Goal: Task Accomplishment & Management: Manage account settings

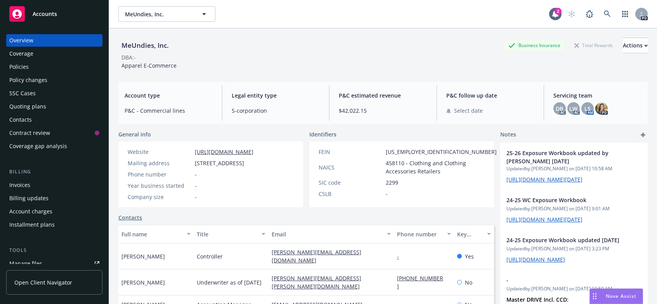
click at [17, 104] on div "Quoting plans" at bounding box center [27, 106] width 37 height 12
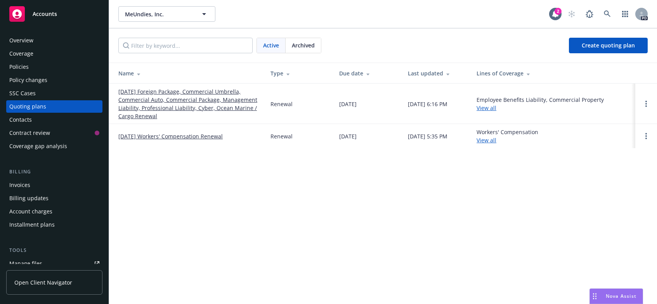
click at [143, 134] on link "[DATE] Workers' Compensation Renewal" at bounding box center [170, 136] width 104 height 8
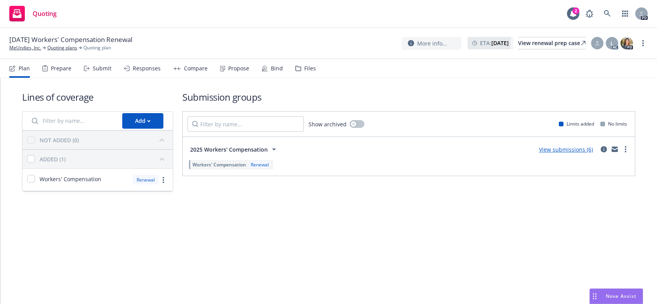
click at [576, 151] on link "View submissions (6)" at bounding box center [566, 149] width 54 height 7
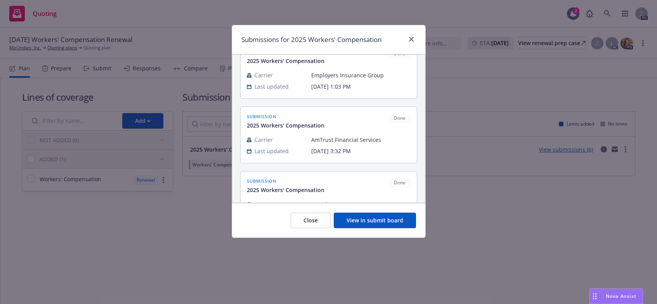
scroll to position [223, 0]
click at [359, 217] on button "View in submit board" at bounding box center [375, 220] width 82 height 16
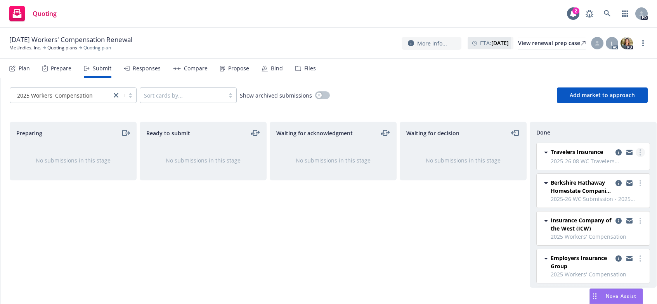
click at [640, 152] on circle "more" at bounding box center [641, 152] width 2 height 2
click at [616, 153] on icon "copy logging email" at bounding box center [619, 152] width 6 height 6
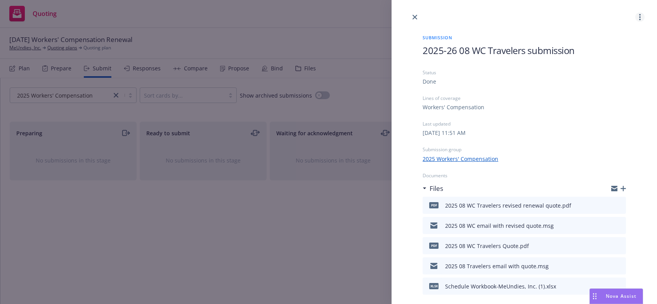
click at [640, 17] on icon "more" at bounding box center [641, 17] width 2 height 6
click at [560, 125] on div "Last updated" at bounding box center [524, 123] width 203 height 7
click at [612, 187] on icon "button" at bounding box center [615, 187] width 6 height 3
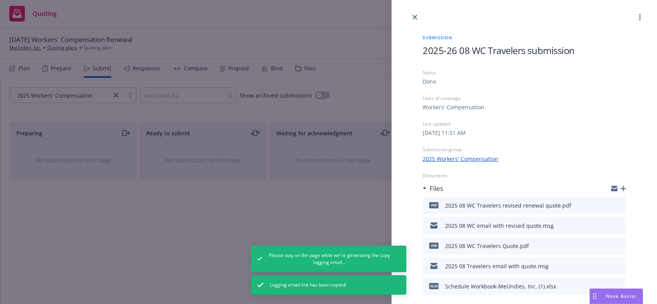
click at [621, 188] on icon "button" at bounding box center [623, 188] width 5 height 5
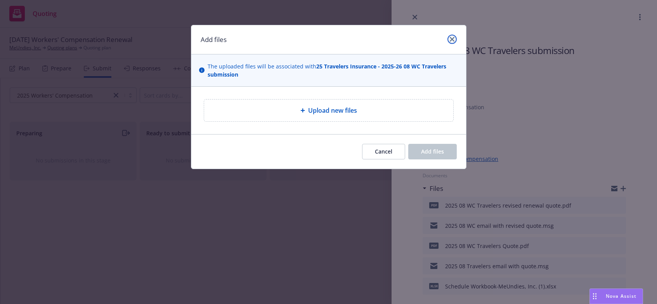
click at [453, 37] on icon "close" at bounding box center [452, 39] width 5 height 5
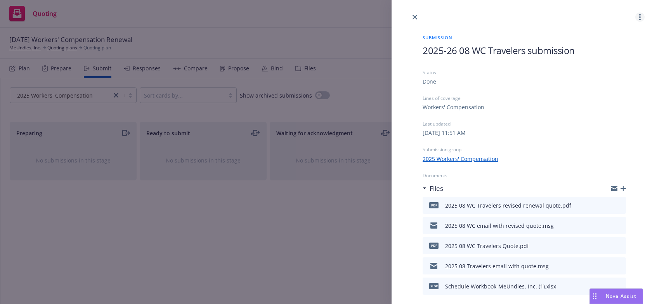
click at [640, 17] on circle "more" at bounding box center [641, 17] width 2 height 2
click at [470, 17] on div at bounding box center [525, 11] width 266 height 22
click at [621, 188] on icon "button" at bounding box center [623, 188] width 5 height 5
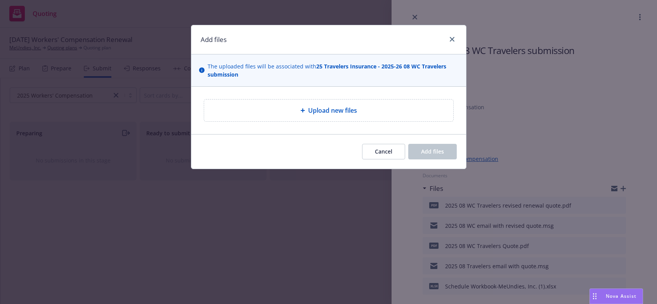
click at [301, 108] on icon at bounding box center [303, 110] width 5 height 5
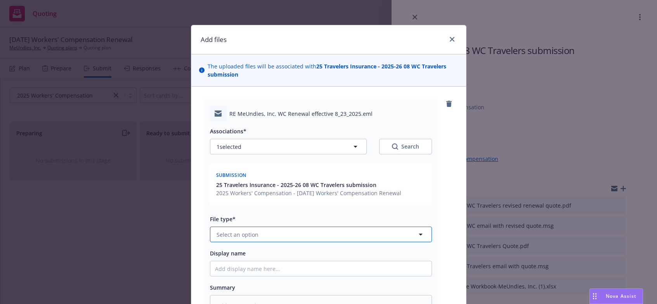
click at [417, 233] on icon "button" at bounding box center [420, 234] width 9 height 9
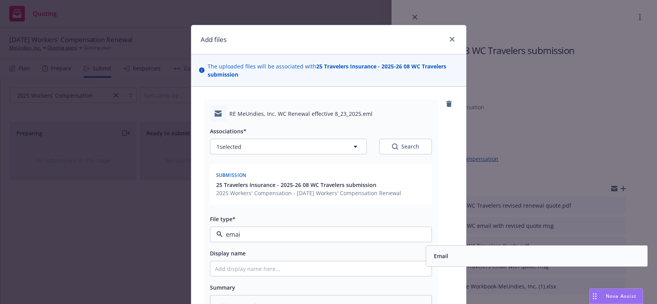
type input "email"
click at [434, 252] on span "Email" at bounding box center [441, 256] width 14 height 8
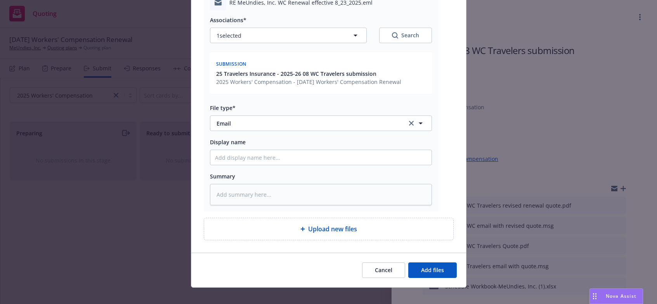
scroll to position [120, 0]
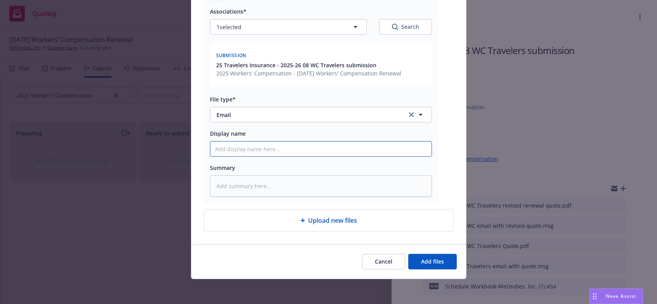
click at [226, 148] on input "Display name" at bounding box center [320, 148] width 221 height 15
type textarea "x"
type input "T"
type textarea "x"
type input "Tr"
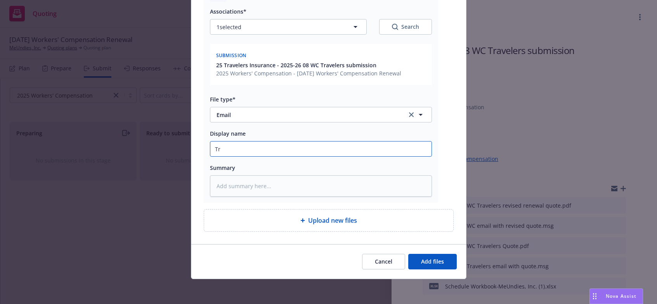
type textarea "x"
type input "Tra"
type textarea "x"
type input "Trav"
type textarea "x"
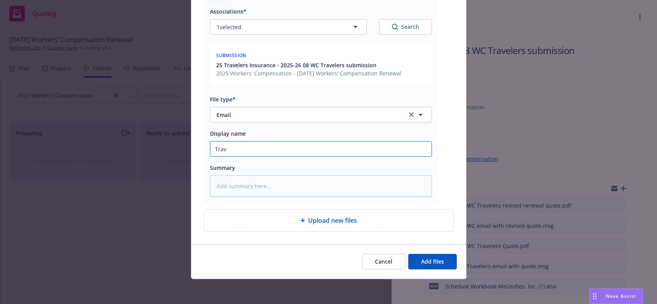
type input "Trave"
type textarea "x"
type input "Travel"
type textarea "x"
type input "Traveler"
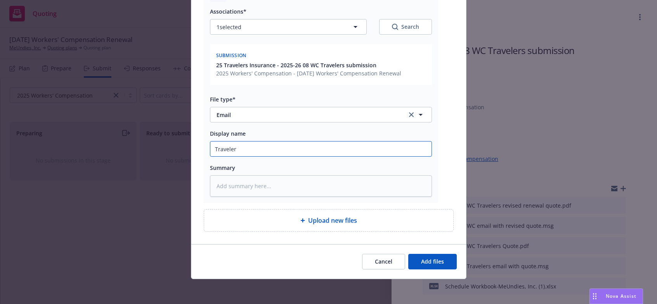
type textarea "x"
type input "Travelers"
type textarea "x"
type input "Travelers"
type textarea "x"
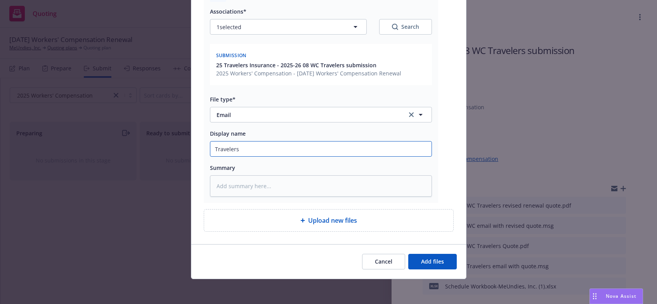
type input "Travelers R"
type textarea "x"
type input "Travelers Re"
type textarea "x"
type input "Travelers Rev"
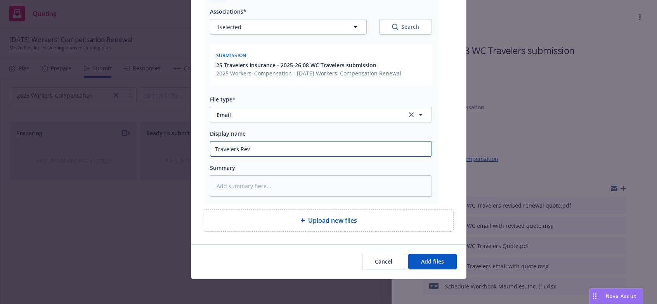
type textarea "x"
type input "Travelers Revi"
type textarea "x"
type input "Travelers [PERSON_NAME]"
type textarea "x"
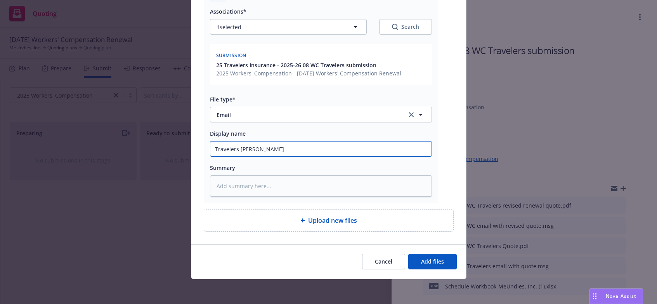
type input "Travelers Revise"
type textarea "x"
type input "Travelers Revised"
type textarea "x"
type input "Travelers Revised"
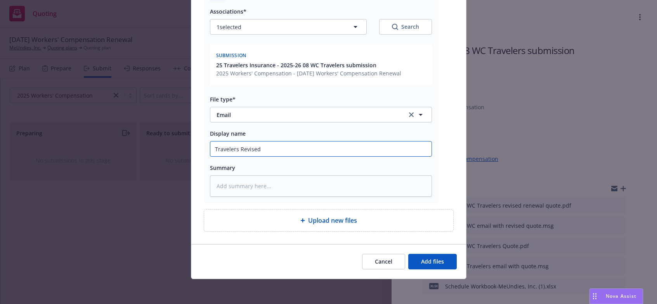
type textarea "x"
type input "Travelers Revised W"
type textarea "x"
type input "Travelers Revised WC"
type textarea "x"
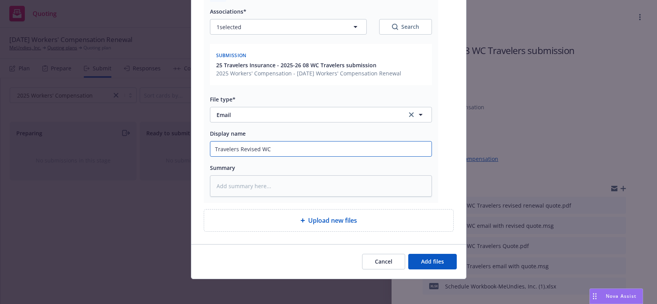
type input "Travelers Revised WC"
type textarea "x"
type input "Travelers Revised WC p"
type textarea "x"
type input "Travelers Revised WC pr"
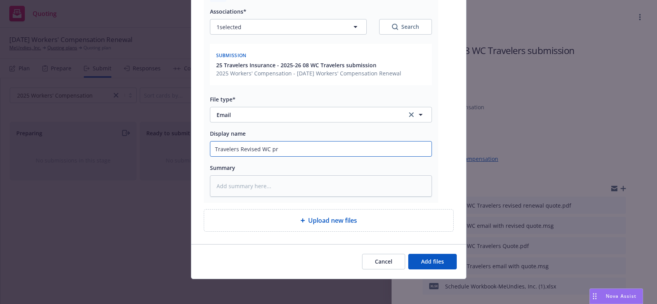
type textarea "x"
type input "Travelers Revised WC pro"
type textarea "x"
type input "Travelers Revised WC prop"
type textarea "x"
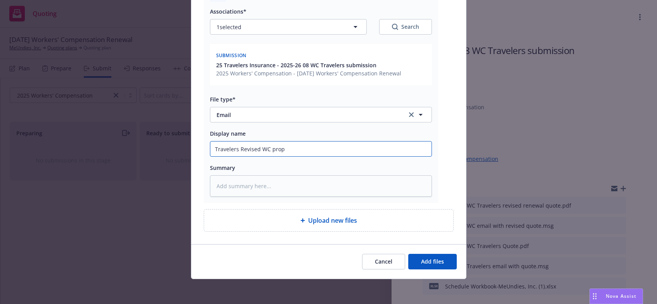
type input "Travelers Revised WC propo"
type textarea "x"
type input "Travelers Revised WC propos"
type textarea "x"
type input "Travelers Revised WC proposa"
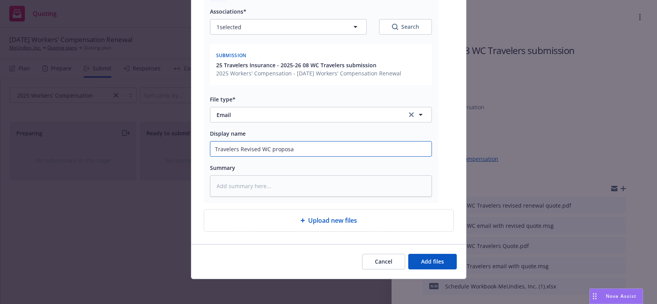
type textarea "x"
type input "Travelers Revised WC proposal"
type textarea "x"
type input "Travelers Revised WC proposal"
type textarea "x"
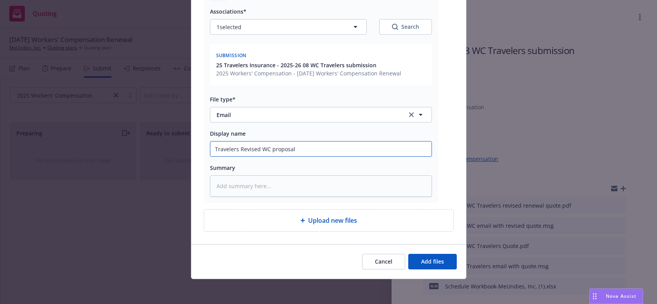
type input "Travelers Revised WC proposal w"
type textarea "x"
type input "Travelers Revised WC proposal"
click at [210, 150] on input "Travelers Revised WC proposal" at bounding box center [320, 148] width 221 height 15
type textarea "x"
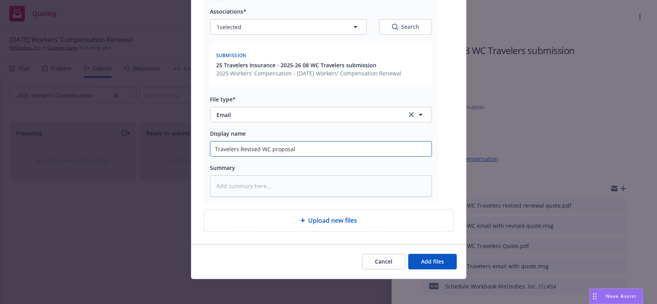
type input "2Travelers Revised WC proposal"
type textarea "x"
type input "20Travelers Revised WC proposal"
type textarea "x"
type input "202Travelers Revised WC proposal"
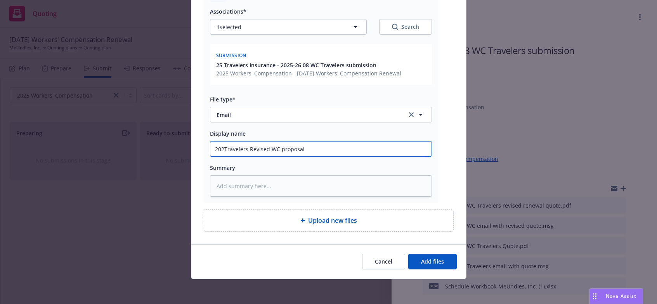
type textarea "x"
type input "2025Travelers Revised WC proposal"
type textarea "x"
type input "2025-Travelers Revised WC proposal"
type textarea "x"
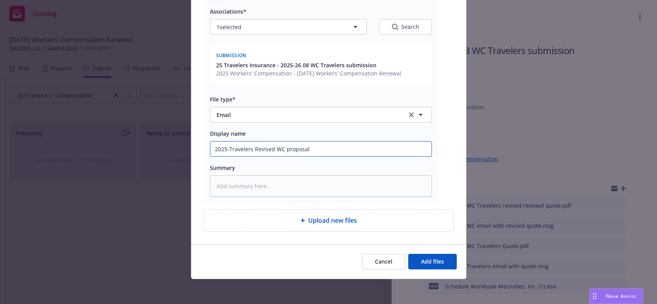
type input "2025Travelers Revised WC proposal"
type textarea "x"
type input "202Travelers Revised WC proposal"
type textarea "x"
type input "20Travelers Revised WC proposal"
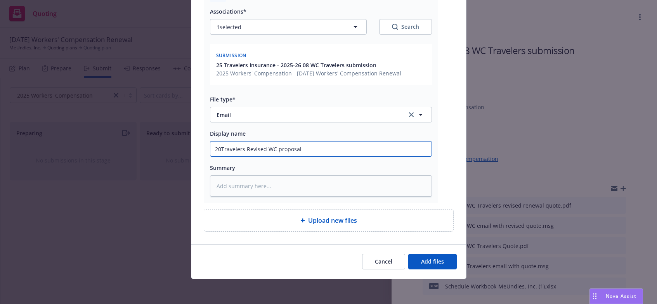
type textarea "x"
type input "2Travelers Revised WC proposal"
type textarea "x"
type input "Travelers Revised WC proposal"
type textarea "x"
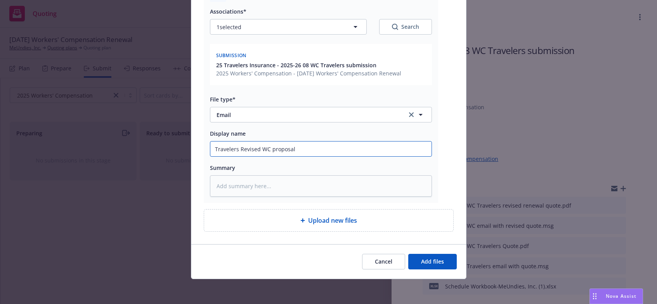
type input "2Travelers Revised WC proposal"
type textarea "x"
type input "25Travelers Revised WC proposal"
type textarea "x"
type input "25-Travelers Revised WC proposal"
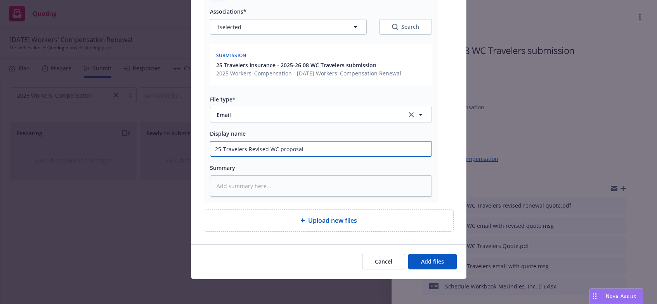
type textarea "x"
type input "25-2Travelers Revised WC proposal"
type textarea "x"
type input "25-26Travelers Revised WC proposal"
type textarea "x"
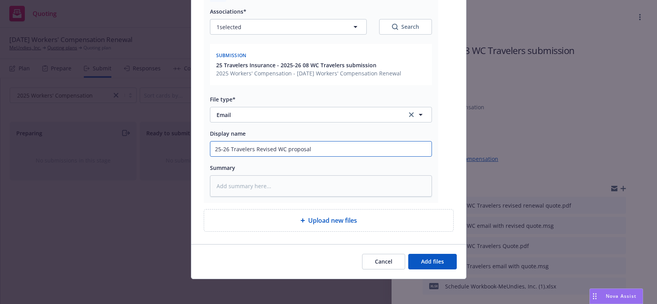
type input "25-26 Travelers Revised WC proposal"
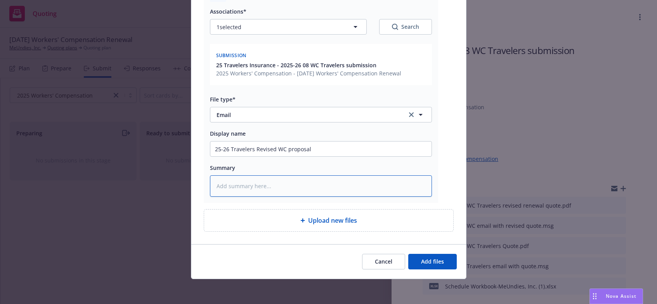
click at [225, 185] on textarea at bounding box center [321, 185] width 222 height 21
type textarea "x"
type textarea "t"
type textarea "x"
type textarea "th"
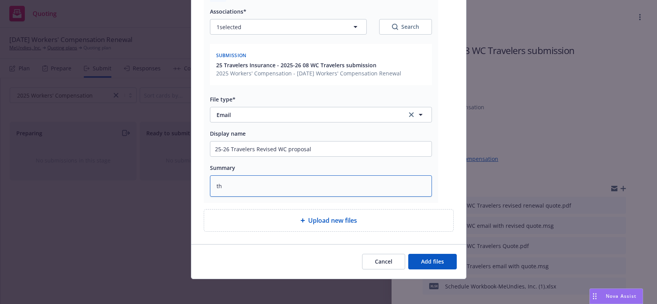
type textarea "x"
type textarea "thi"
type textarea "x"
type textarea "this"
type textarea "x"
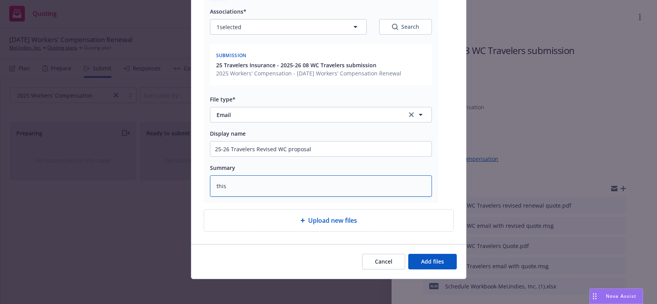
type textarea "this"
type textarea "x"
type textarea "this r"
type textarea "x"
type textarea "this re"
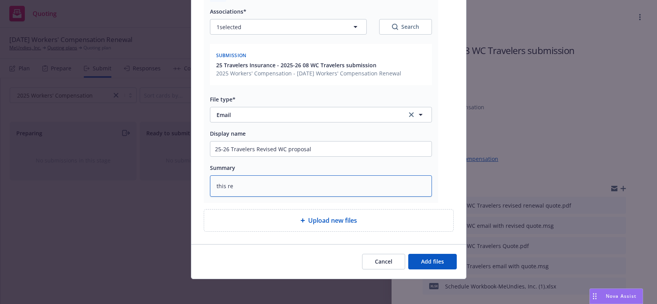
type textarea "x"
type textarea "this rev"
type textarea "x"
type textarea "this revi"
type textarea "x"
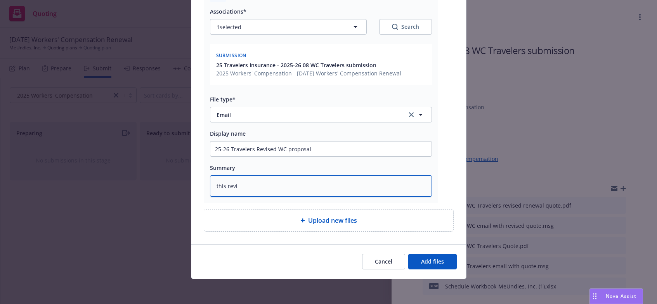
type textarea "this [PERSON_NAME]"
type textarea "x"
type textarea "this revise"
type textarea "x"
type textarea "this revised"
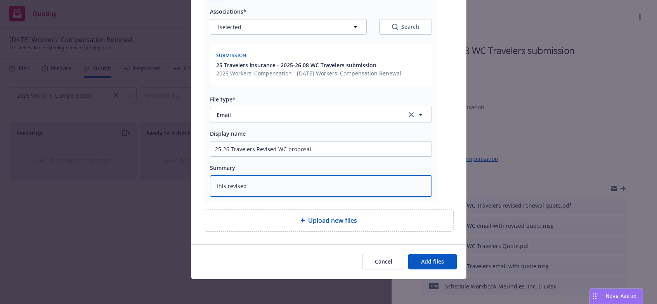
type textarea "x"
type textarea "this revised"
type textarea "x"
type textarea "this revised q"
type textarea "x"
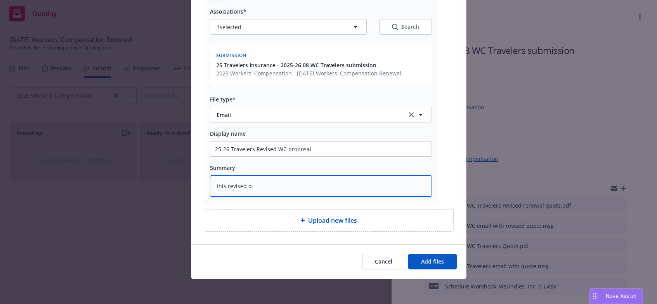
type textarea "this revised qu"
type textarea "x"
type textarea "this revised quo"
type textarea "x"
type textarea "this revised quot"
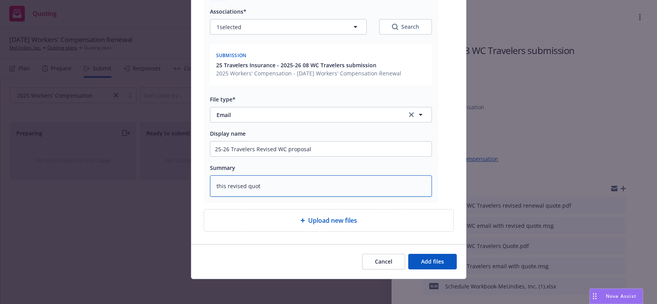
type textarea "x"
type textarea "this revised quote"
type textarea "x"
type textarea "this revised quote"
type textarea "x"
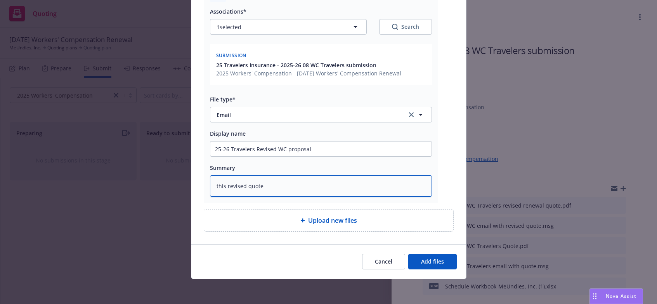
type textarea "this revised quote i"
type textarea "x"
type textarea "this revised quote in"
type textarea "x"
type textarea "this revised quote inc"
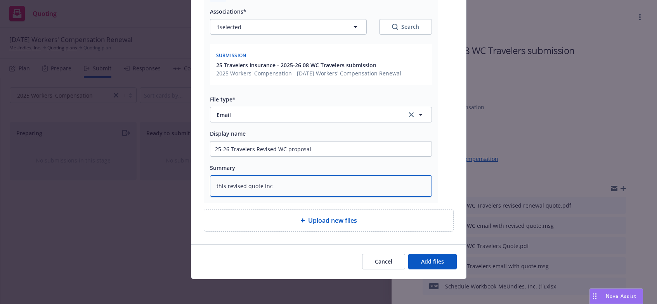
type textarea "x"
type textarea "this revised quote incl"
type textarea "x"
type textarea "this revised quote inc"
type textarea "x"
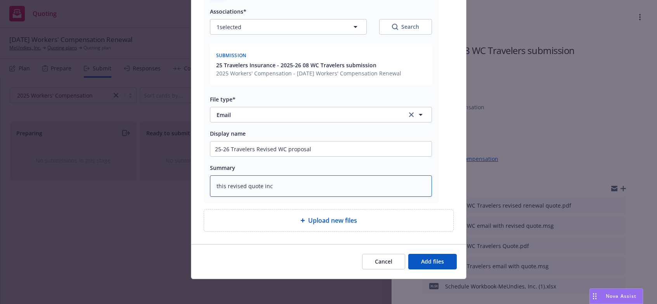
type textarea "this revised quote in"
type textarea "x"
type textarea "this revised quote i"
type textarea "x"
type textarea "this revised quote"
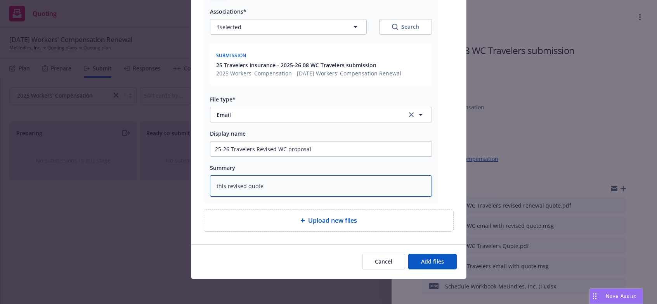
type textarea "x"
type textarea "this revised quote d"
type textarea "x"
type textarea "this revised quote de"
type textarea "x"
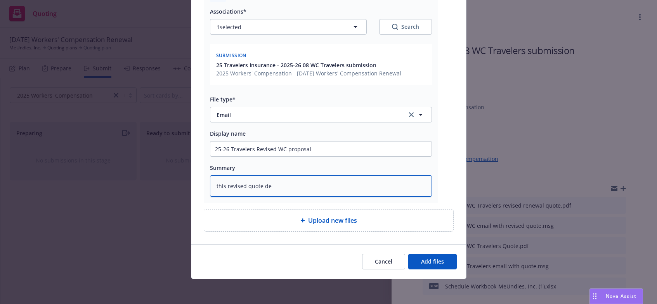
type textarea "this revised quote del"
type textarea "x"
type textarea "this revised quote dele"
type textarea "x"
type textarea "this revised quote delete"
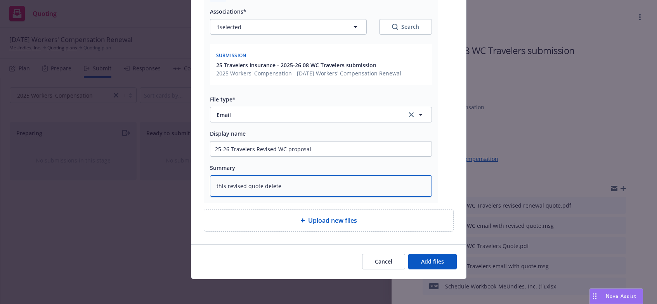
type textarea "x"
type textarea "this revised quote deleted"
type textarea "x"
type textarea "this revised quote delete"
type textarea "x"
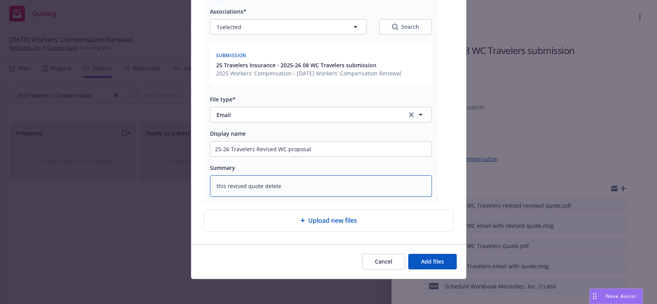
type textarea "this revised quote deletes"
type textarea "x"
type textarea "this revised quote deletes"
type textarea "x"
type textarea "this revised quote deletes t"
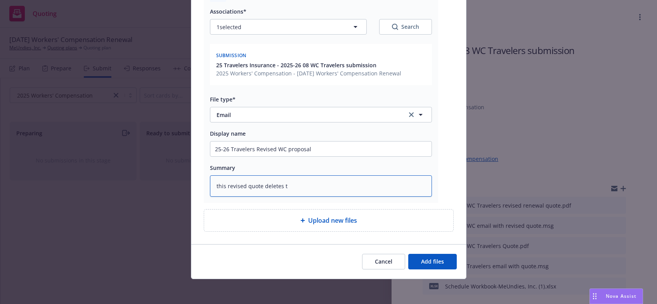
type textarea "x"
type textarea "this revised quote deletes th"
type textarea "x"
type textarea "this revised quote deletes the"
type textarea "x"
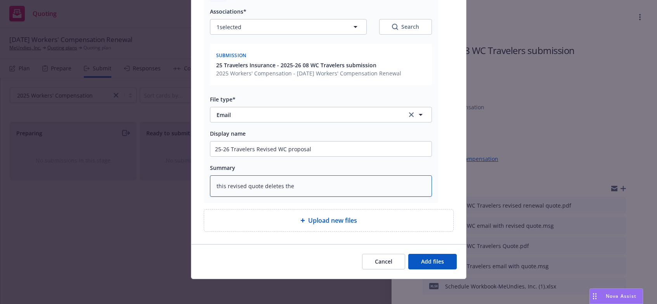
type textarea "this revised quote deletes the"
type textarea "x"
type textarea "this revised quote deletes the S"
type textarea "x"
type textarea "this revised quote deletes the Sta"
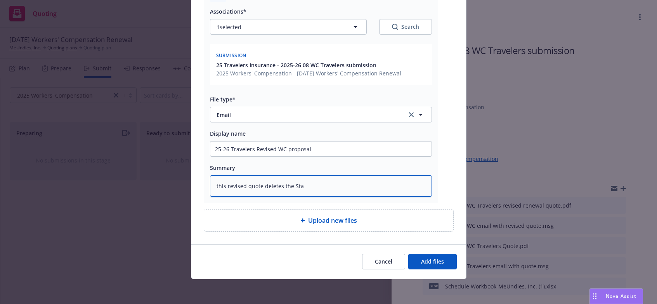
type textarea "x"
type textarea "this revised quote deletes the Stat"
type textarea "x"
type textarea "this revised quote deletes the State"
type textarea "x"
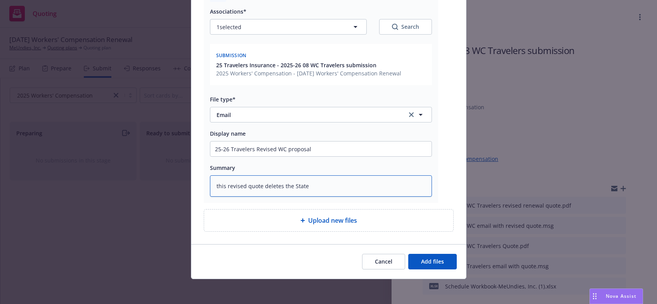
type textarea "this revised quote deletes the State"
type textarea "x"
type textarea "this revised quote deletes the State of"
type textarea "x"
type textarea "this revised quote deletes the State of"
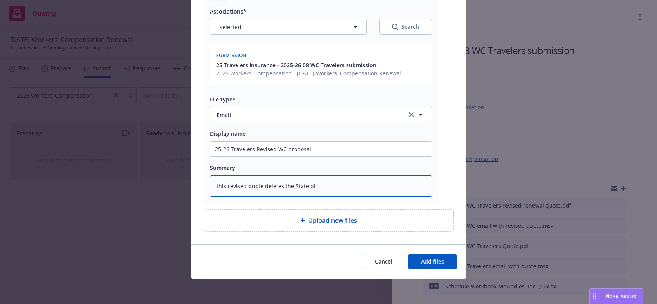
type textarea "x"
type textarea "this revised quote deletes the State of N"
type textarea "x"
type textarea "this revised quote deletes the State of Ne"
type textarea "x"
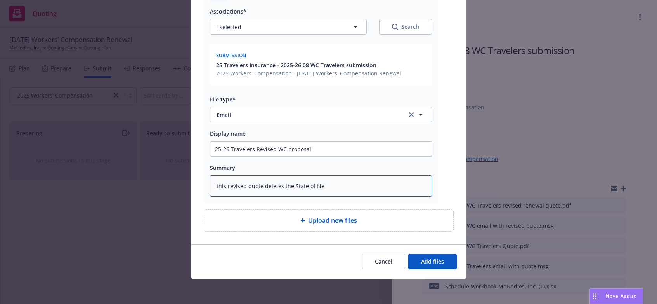
type textarea "this revised quote deletes the State of New"
type textarea "x"
type textarea "this revised quote deletes the State of New"
type textarea "x"
type textarea "this revised quote deletes the State of New J"
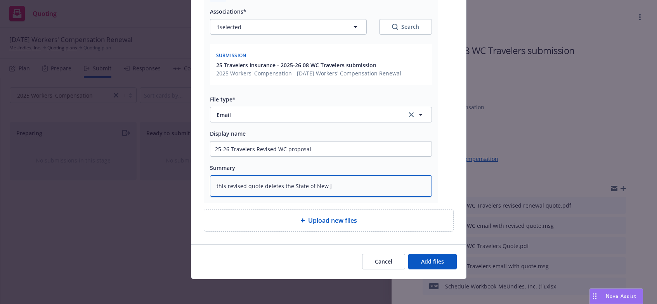
type textarea "x"
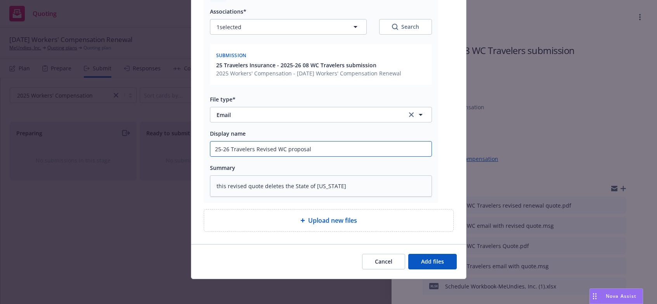
drag, startPoint x: 283, startPoint y: 150, endPoint x: 317, endPoint y: 146, distance: 34.9
click at [317, 146] on input "25-26 Travelers Revised WC proposal" at bounding box center [320, 148] width 221 height 15
click at [223, 216] on div "Upload new files" at bounding box center [328, 220] width 237 height 9
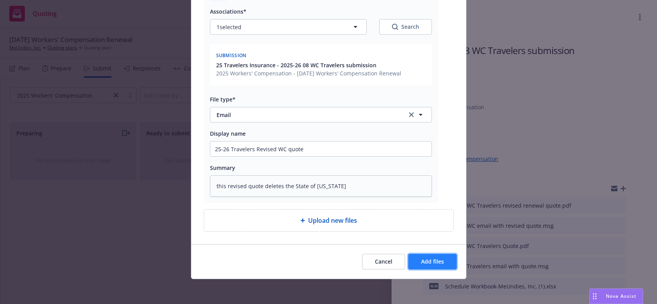
click at [422, 260] on span "Add files" at bounding box center [432, 260] width 23 height 7
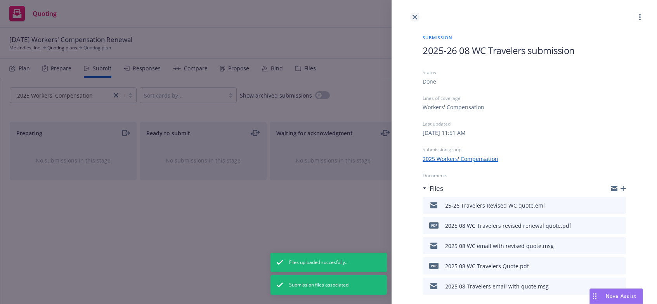
click at [413, 16] on icon "close" at bounding box center [415, 17] width 5 height 5
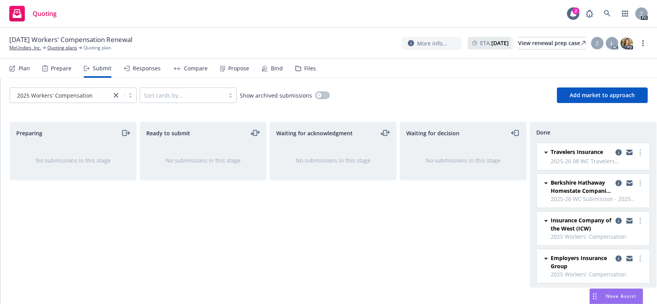
click at [549, 150] on icon at bounding box center [546, 152] width 9 height 9
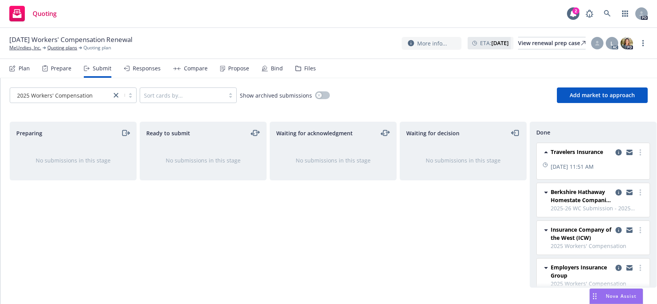
click at [557, 150] on span "Travelers Insurance" at bounding box center [577, 152] width 52 height 8
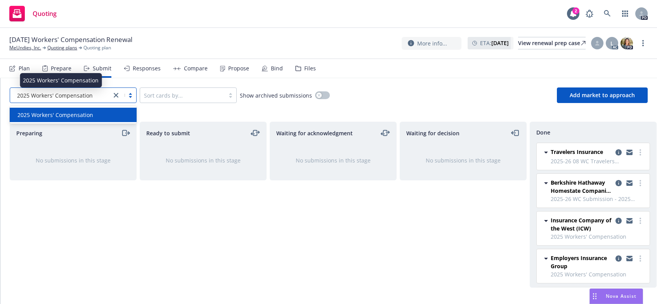
click at [56, 93] on span "2025 Workers' Compensation" at bounding box center [55, 95] width 76 height 8
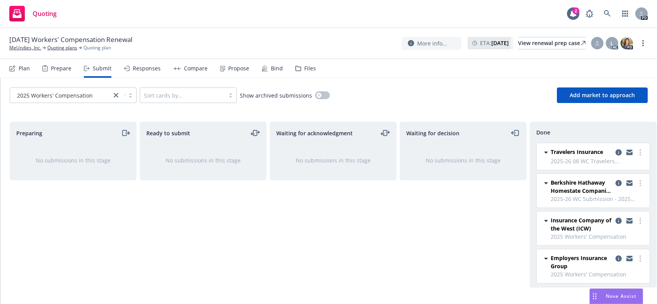
click at [98, 67] on div "Submit" at bounding box center [102, 68] width 19 height 6
click at [141, 67] on div "Responses" at bounding box center [147, 68] width 28 height 6
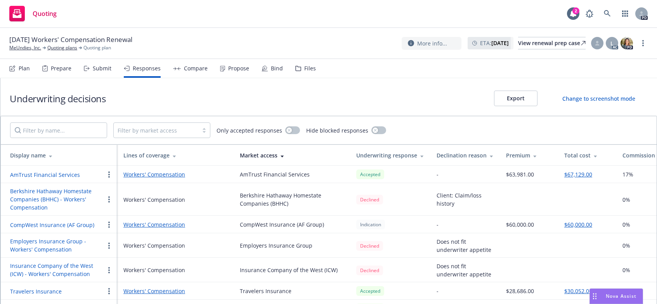
scroll to position [20, 0]
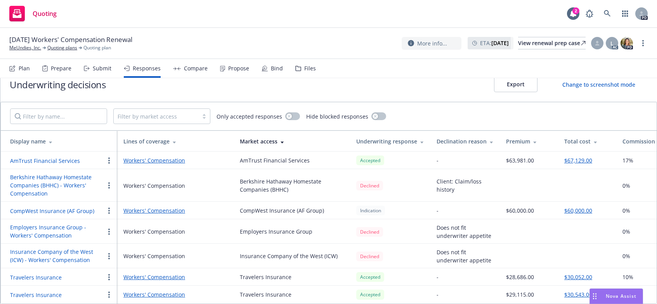
click at [151, 273] on link "Workers' Compensation" at bounding box center [175, 277] width 104 height 8
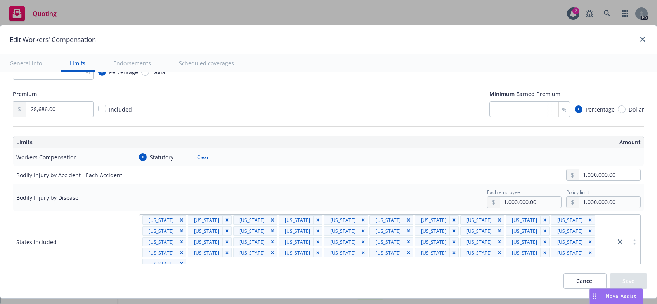
scroll to position [0, 0]
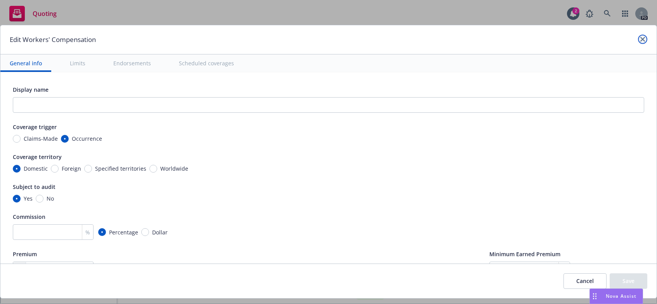
click at [640, 37] on link "close" at bounding box center [642, 39] width 9 height 9
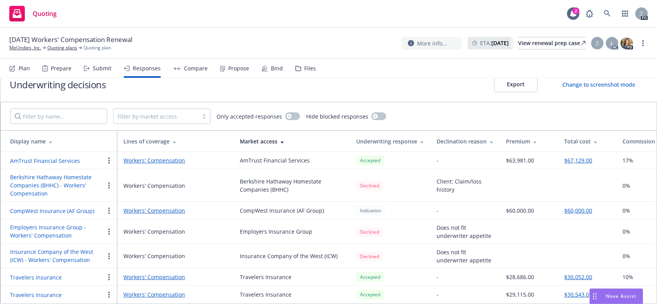
click at [125, 290] on link "Workers' Compensation" at bounding box center [175, 294] width 104 height 8
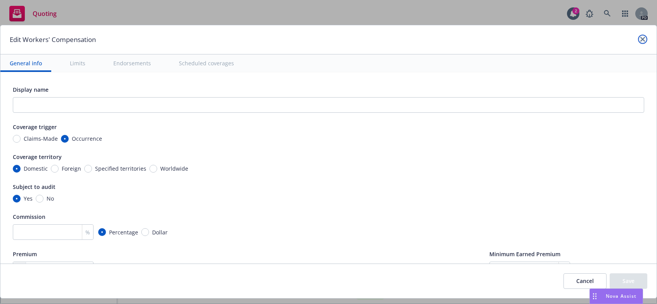
click at [638, 37] on link "close" at bounding box center [642, 39] width 9 height 9
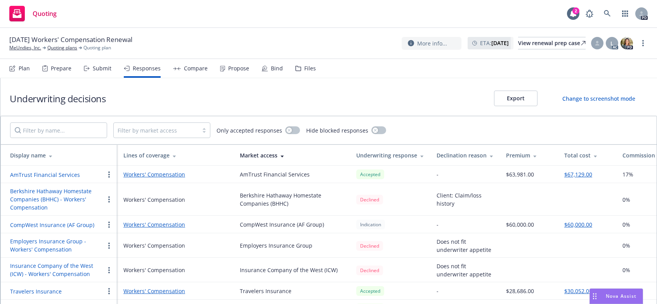
scroll to position [20, 0]
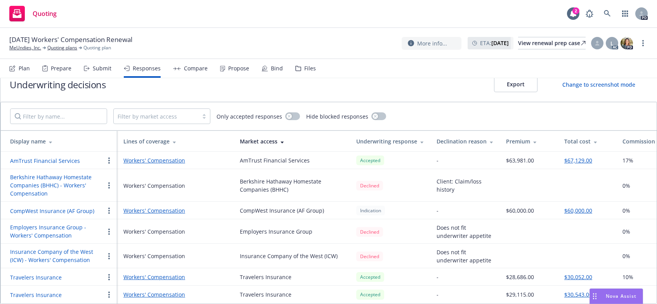
click at [32, 273] on button "Travelers Insurance" at bounding box center [36, 277] width 52 height 8
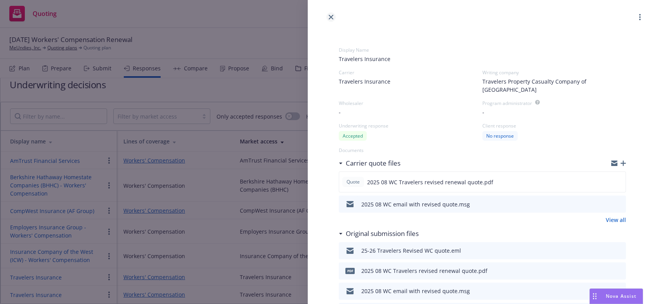
click at [332, 17] on icon "close" at bounding box center [331, 17] width 5 height 5
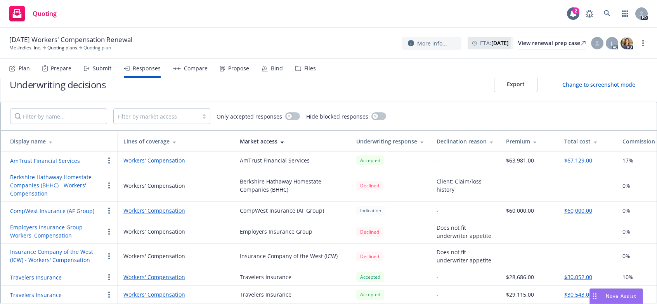
click at [236, 14] on div "Quoting 2 PD" at bounding box center [328, 14] width 657 height 28
